Goal: Task Accomplishment & Management: Use online tool/utility

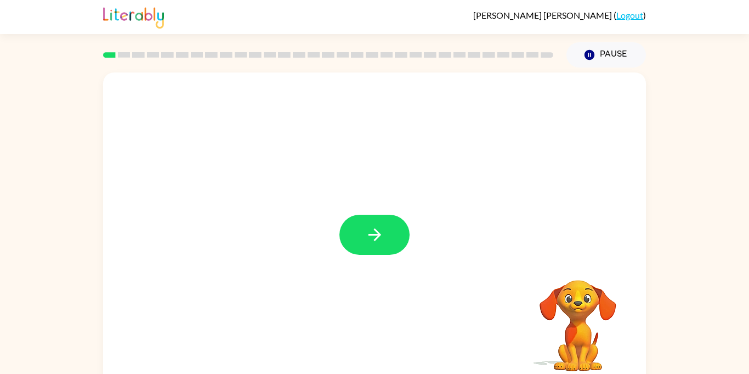
click at [662, 259] on div "Your browser must support playing .mp4 files to use Literably. Please try using…" at bounding box center [374, 226] width 749 height 318
click at [393, 233] on button "button" at bounding box center [375, 234] width 70 height 40
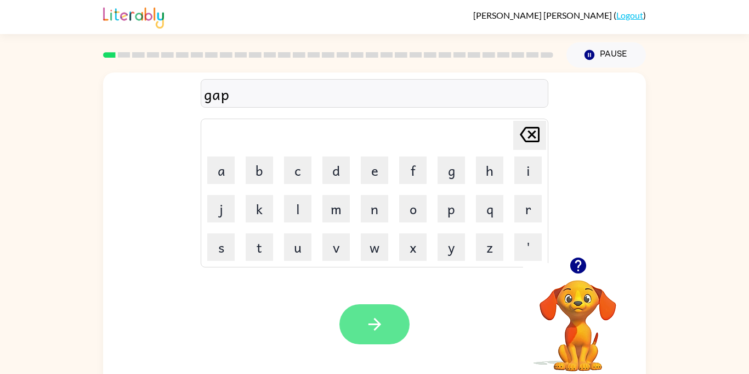
click at [381, 308] on button "button" at bounding box center [375, 324] width 70 height 40
click at [386, 331] on button "button" at bounding box center [375, 324] width 70 height 40
click at [388, 321] on button "button" at bounding box center [375, 324] width 70 height 40
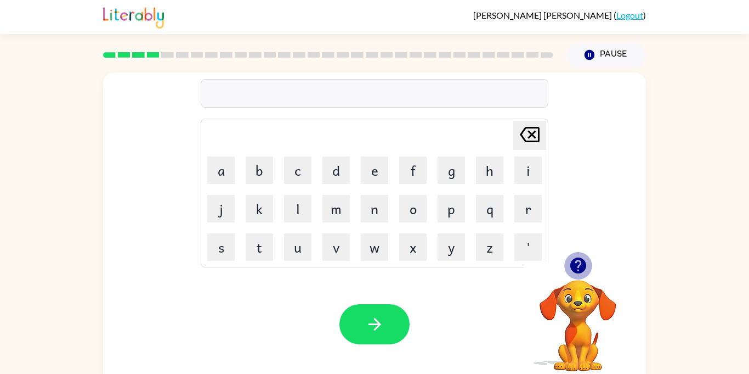
click at [573, 268] on icon "button" at bounding box center [578, 265] width 16 height 16
click at [548, 274] on div at bounding box center [578, 265] width 110 height 28
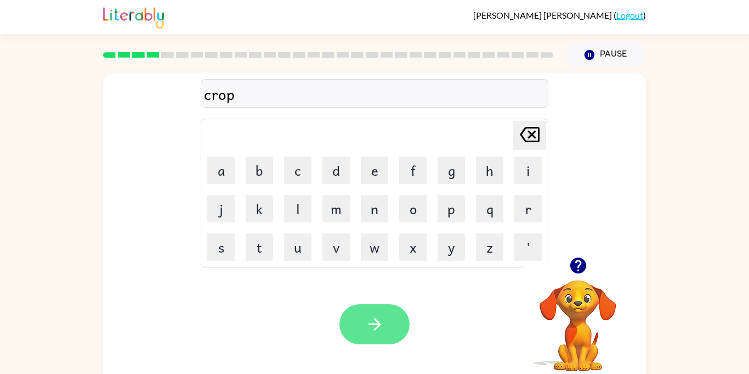
click at [386, 325] on button "button" at bounding box center [375, 324] width 70 height 40
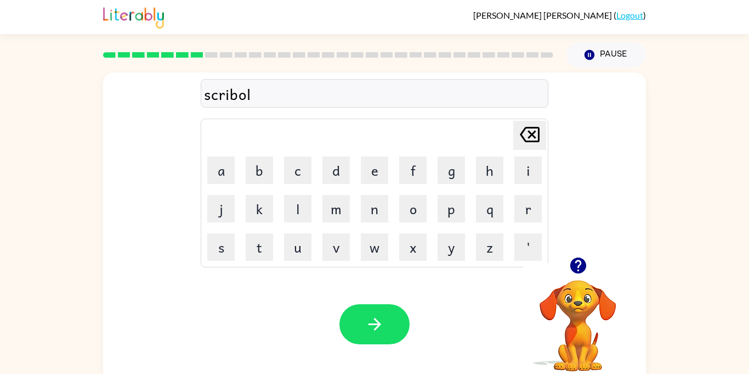
click at [386, 325] on button "button" at bounding box center [375, 324] width 70 height 40
click at [395, 331] on button "button" at bounding box center [375, 324] width 70 height 40
click at [580, 268] on icon "button" at bounding box center [578, 265] width 16 height 16
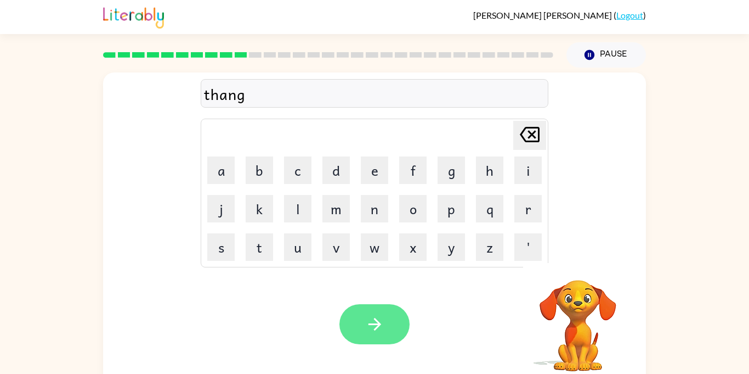
click at [387, 326] on button "button" at bounding box center [375, 324] width 70 height 40
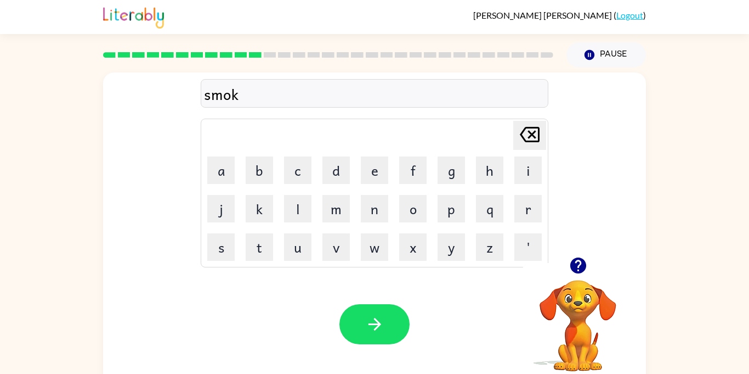
click at [387, 326] on button "button" at bounding box center [375, 324] width 70 height 40
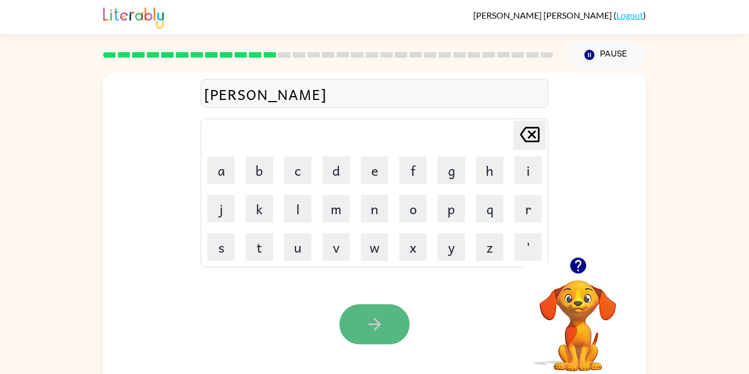
click at [386, 330] on button "button" at bounding box center [375, 324] width 70 height 40
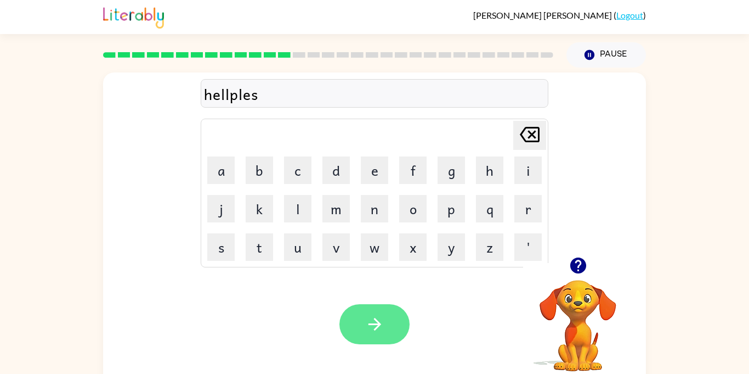
click at [376, 327] on icon "button" at bounding box center [374, 324] width 13 height 13
click at [395, 323] on button "button" at bounding box center [375, 324] width 70 height 40
click at [402, 335] on button "button" at bounding box center [375, 324] width 70 height 40
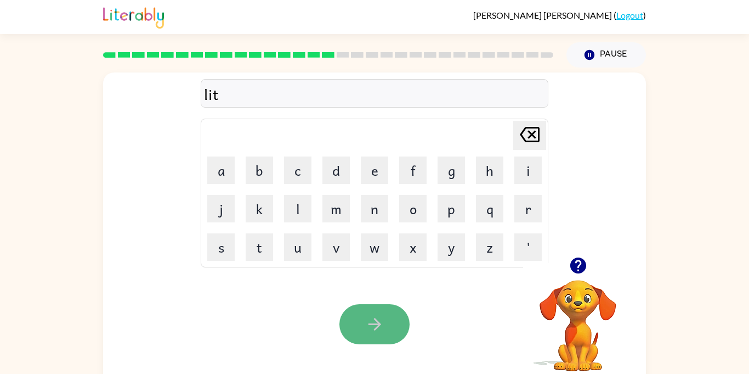
click at [389, 330] on button "button" at bounding box center [375, 324] width 70 height 40
click at [391, 336] on button "button" at bounding box center [375, 324] width 70 height 40
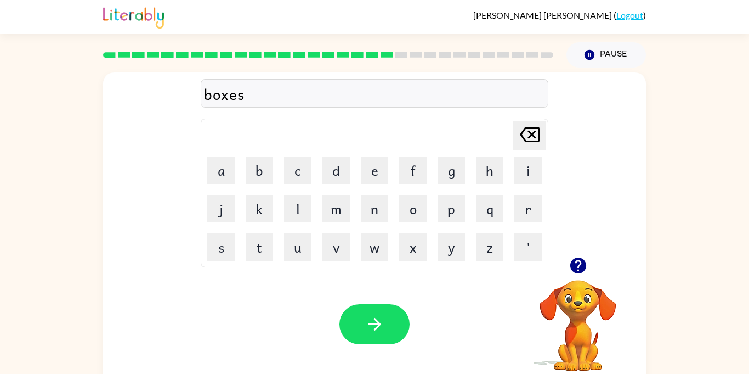
click at [391, 336] on button "button" at bounding box center [375, 324] width 70 height 40
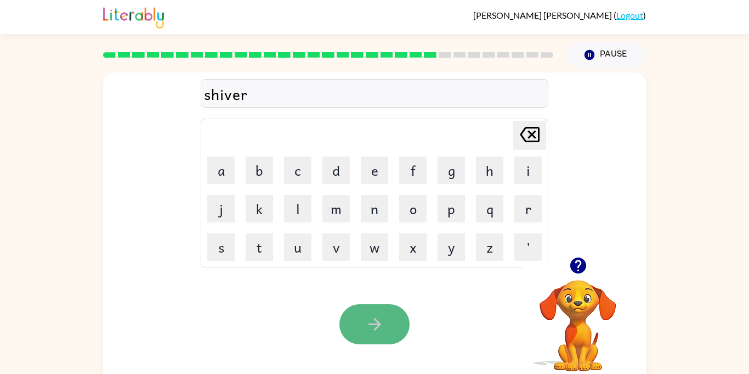
click at [381, 308] on button "button" at bounding box center [375, 324] width 70 height 40
click at [382, 310] on button "button" at bounding box center [375, 324] width 70 height 40
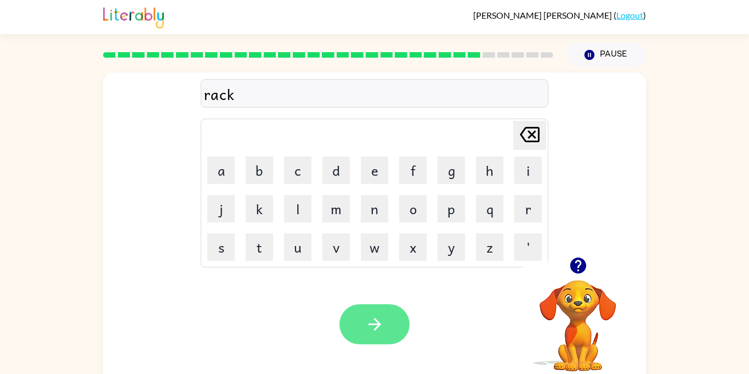
click at [382, 309] on button "button" at bounding box center [375, 324] width 70 height 40
click at [377, 339] on button "button" at bounding box center [375, 324] width 70 height 40
click at [371, 322] on icon "button" at bounding box center [374, 323] width 19 height 19
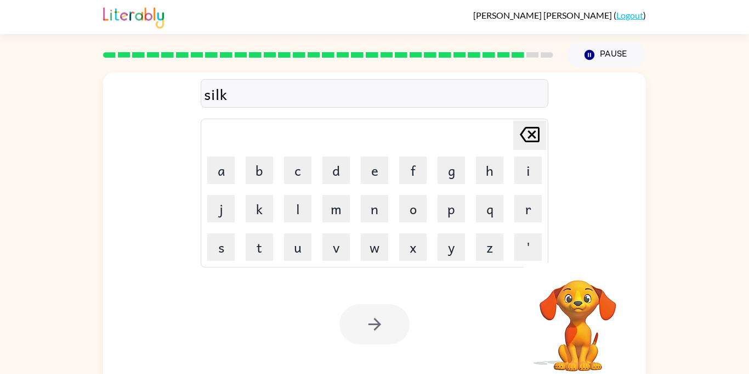
click at [409, 323] on div at bounding box center [375, 324] width 70 height 40
click at [671, 267] on div "silk Delete Delete last character input a b c d e f g h i j k l m n o p q r s t…" at bounding box center [374, 226] width 749 height 318
click at [375, 314] on div at bounding box center [375, 324] width 70 height 40
click at [577, 329] on video "Your browser must support playing .mp4 files to use Literably. Please try using…" at bounding box center [578, 318] width 110 height 110
click at [572, 326] on video "Your browser must support playing .mp4 files to use Literably. Please try using…" at bounding box center [578, 318] width 110 height 110
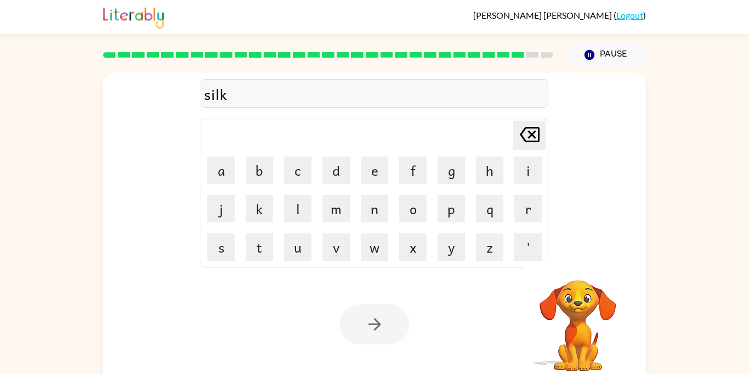
click at [594, 316] on video "Your browser must support playing .mp4 files to use Literably. Please try using…" at bounding box center [578, 318] width 110 height 110
click at [260, 85] on div "silk" at bounding box center [374, 93] width 341 height 23
